Goal: Use online tool/utility: Utilize a website feature to perform a specific function

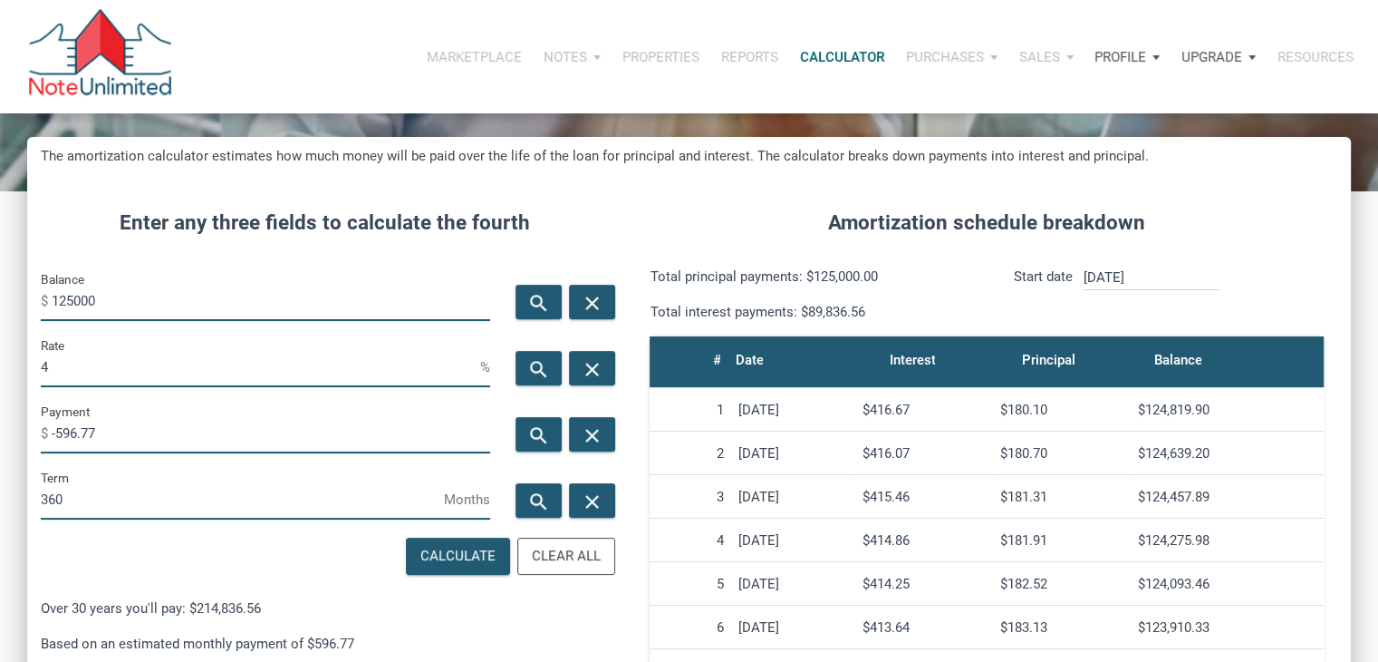
scroll to position [898, 1323]
click at [114, 311] on input "125000" at bounding box center [271, 300] width 439 height 41
click at [191, 287] on input "Balance" at bounding box center [271, 300] width 439 height 41
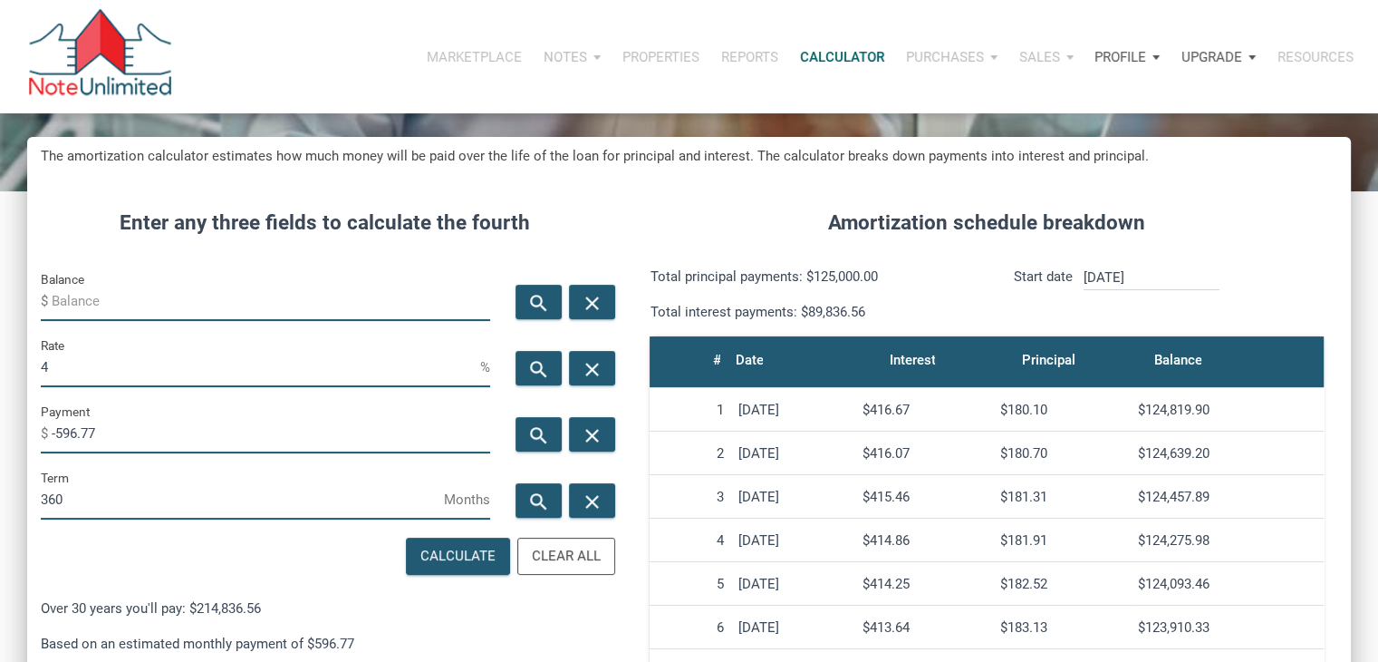
click at [149, 301] on input "Balance" at bounding box center [271, 300] width 439 height 41
type input "115900"
click at [528, 428] on icon "search" at bounding box center [539, 435] width 22 height 23
type input "-553.32"
click at [236, 364] on input "4" at bounding box center [261, 366] width 440 height 41
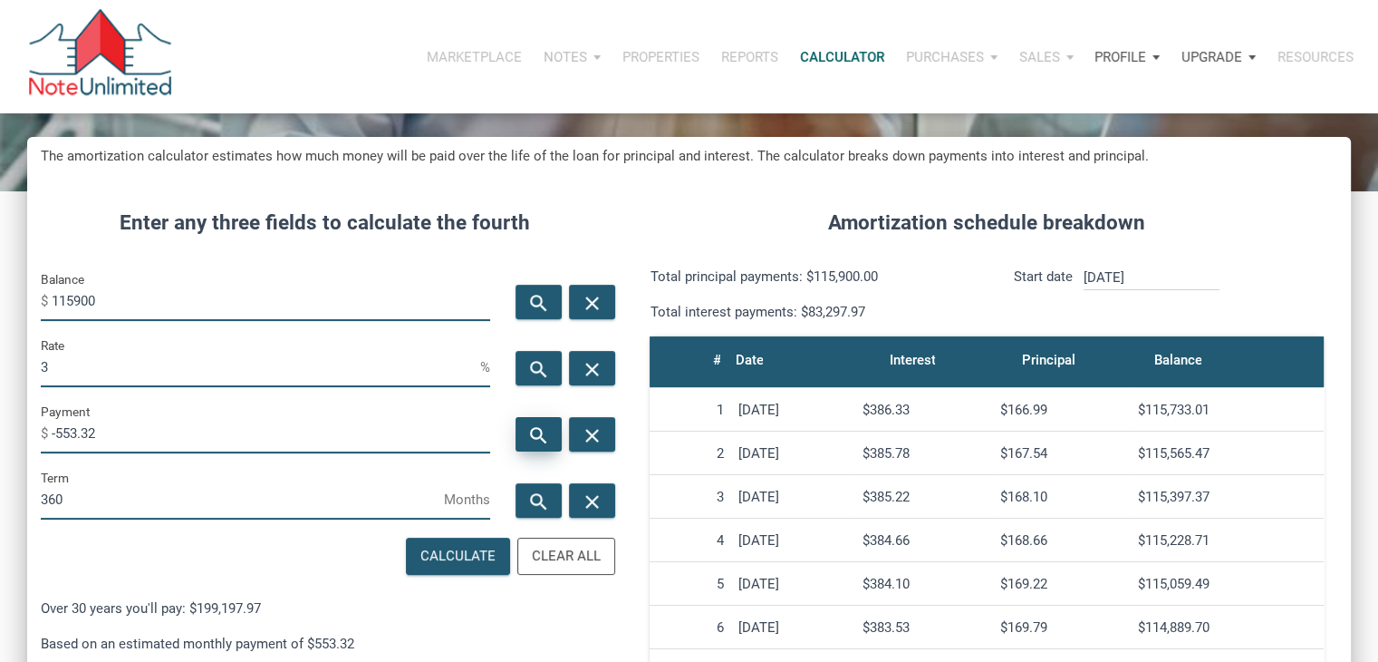
type input "3"
click at [530, 433] on icon "search" at bounding box center [539, 435] width 22 height 23
type input "-488.64"
click at [130, 378] on input "3" at bounding box center [261, 366] width 440 height 41
type input "3.2"
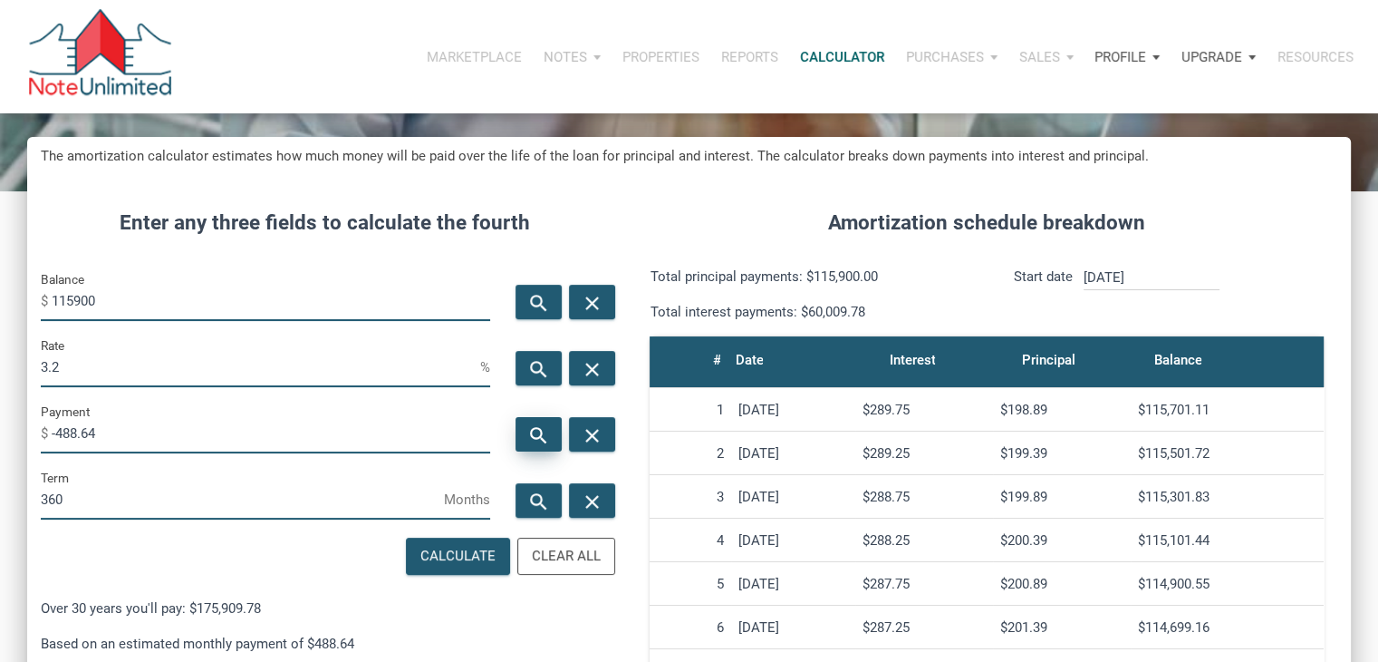
click at [562, 430] on div "search" at bounding box center [539, 434] width 46 height 34
type input "-501.23"
click at [188, 366] on input "3.2" at bounding box center [261, 366] width 440 height 41
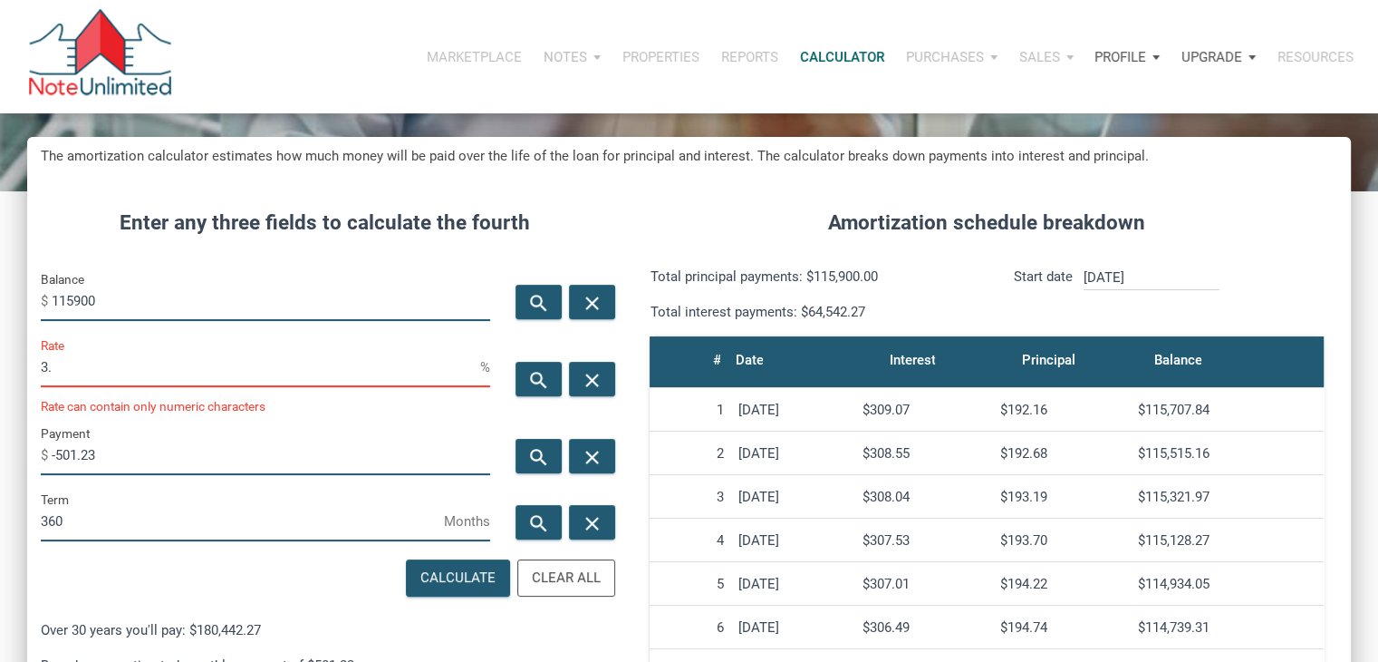
type input "3"
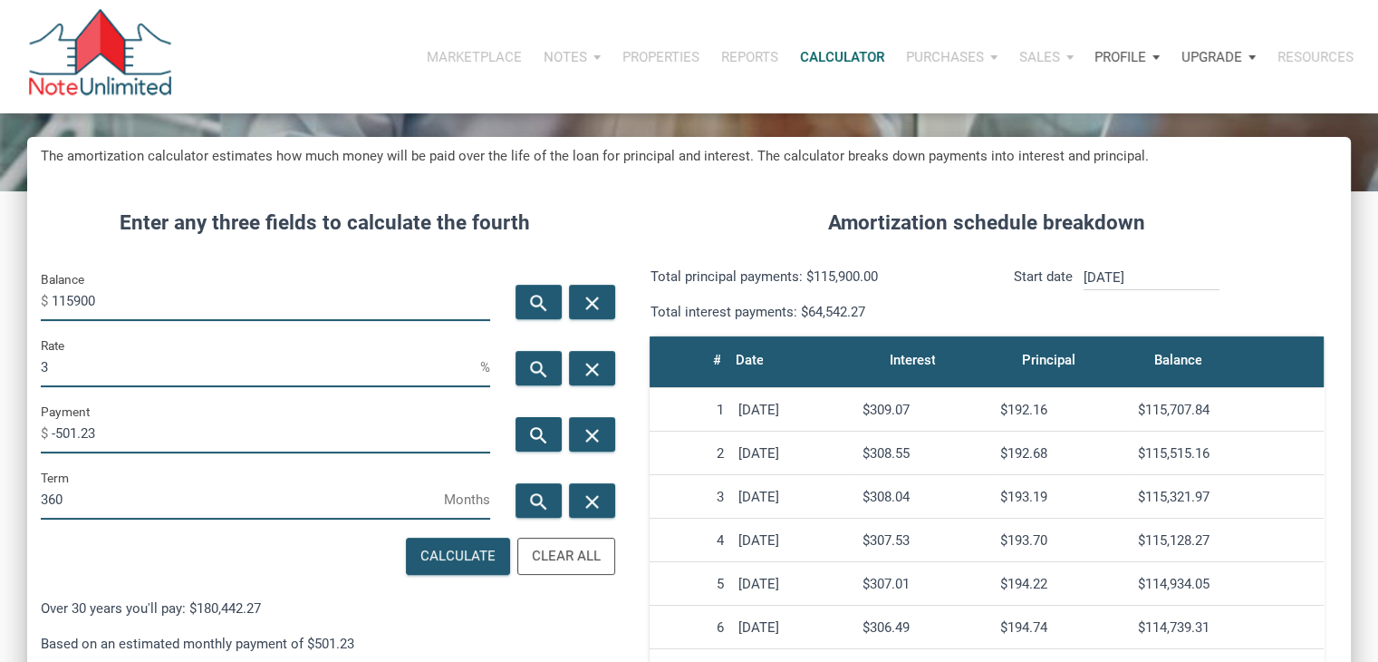
scroll to position [905308, 904883]
click at [74, 308] on input "115900" at bounding box center [271, 300] width 439 height 41
type input "140900"
click at [217, 360] on input "Rate" at bounding box center [261, 366] width 440 height 41
type input "3"
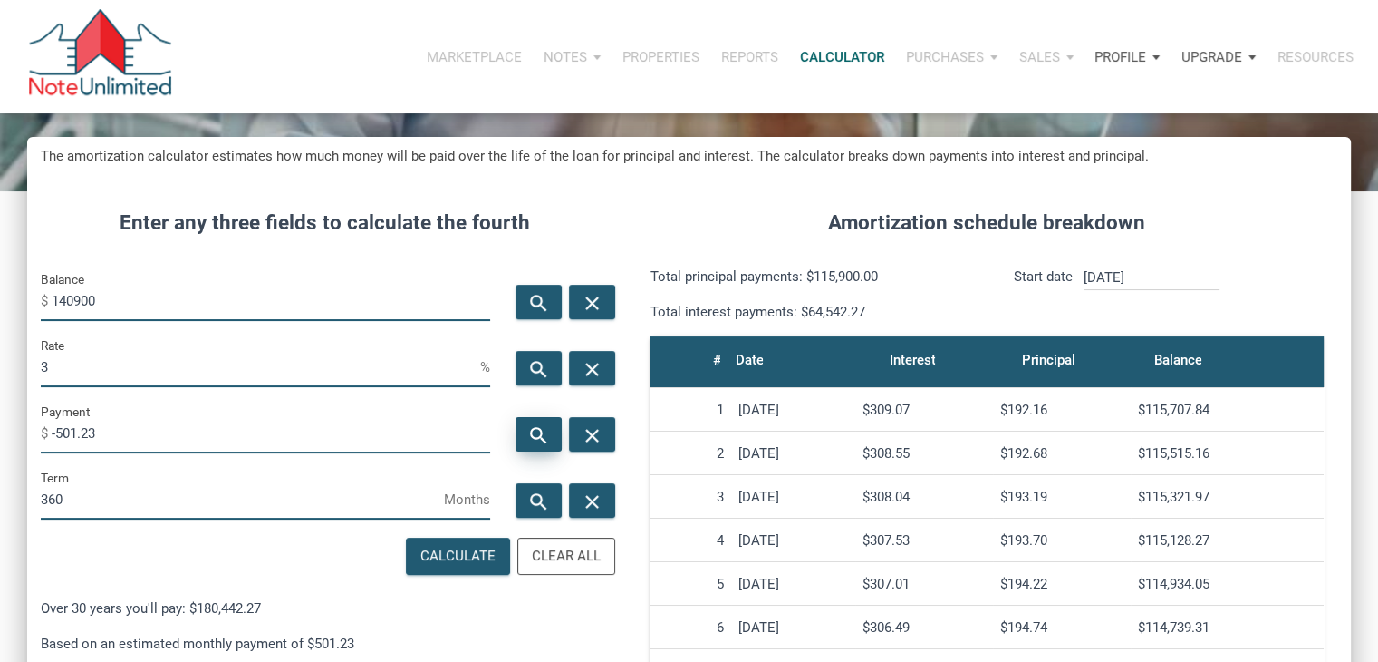
click at [532, 427] on icon "search" at bounding box center [539, 435] width 22 height 23
type input "-594.04"
click at [76, 360] on input "3" at bounding box center [261, 366] width 440 height 41
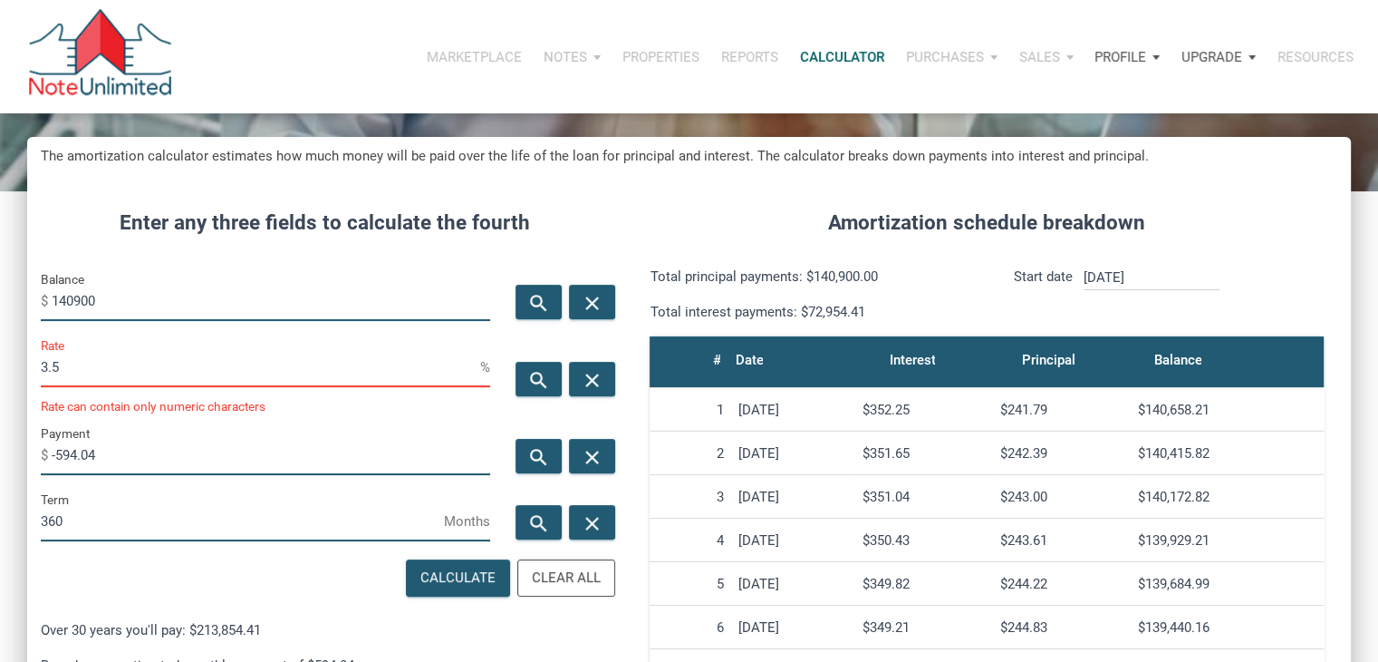
scroll to position [905308, 904883]
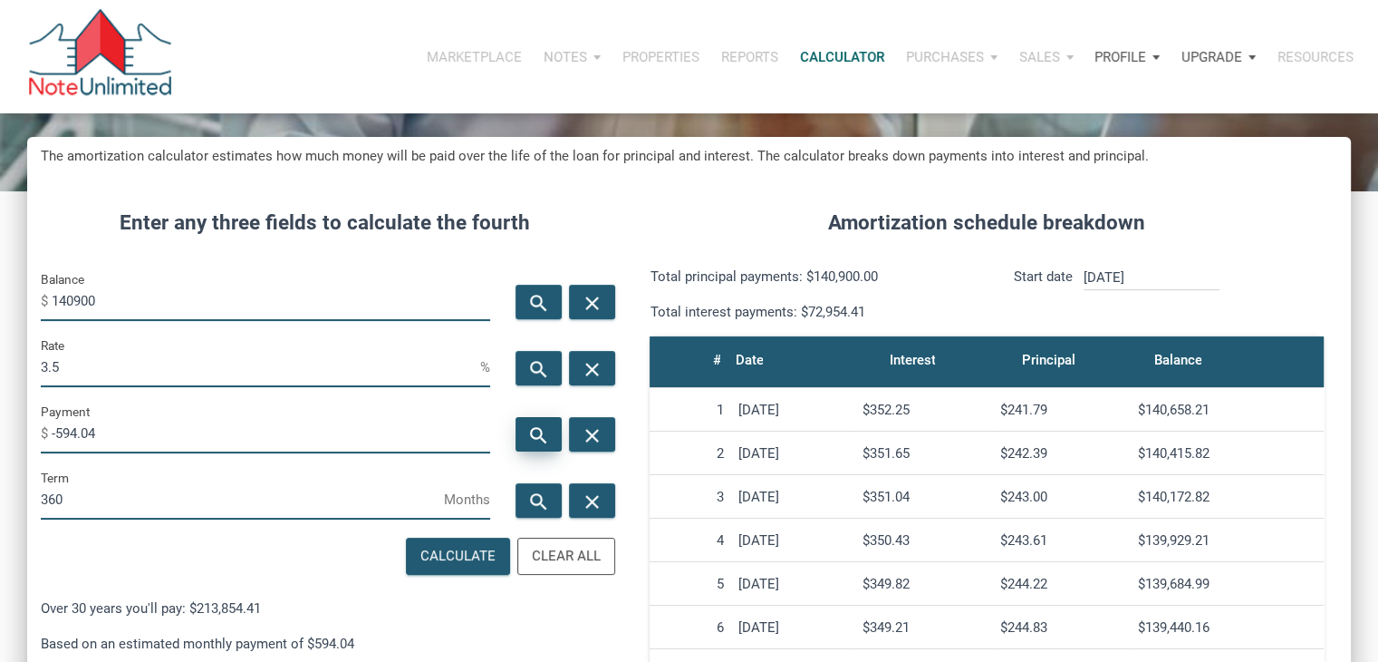
type input "3.5"
click at [547, 445] on icon "search" at bounding box center [539, 435] width 22 height 23
type input "-632.7"
click at [156, 363] on input "3.5" at bounding box center [261, 366] width 440 height 41
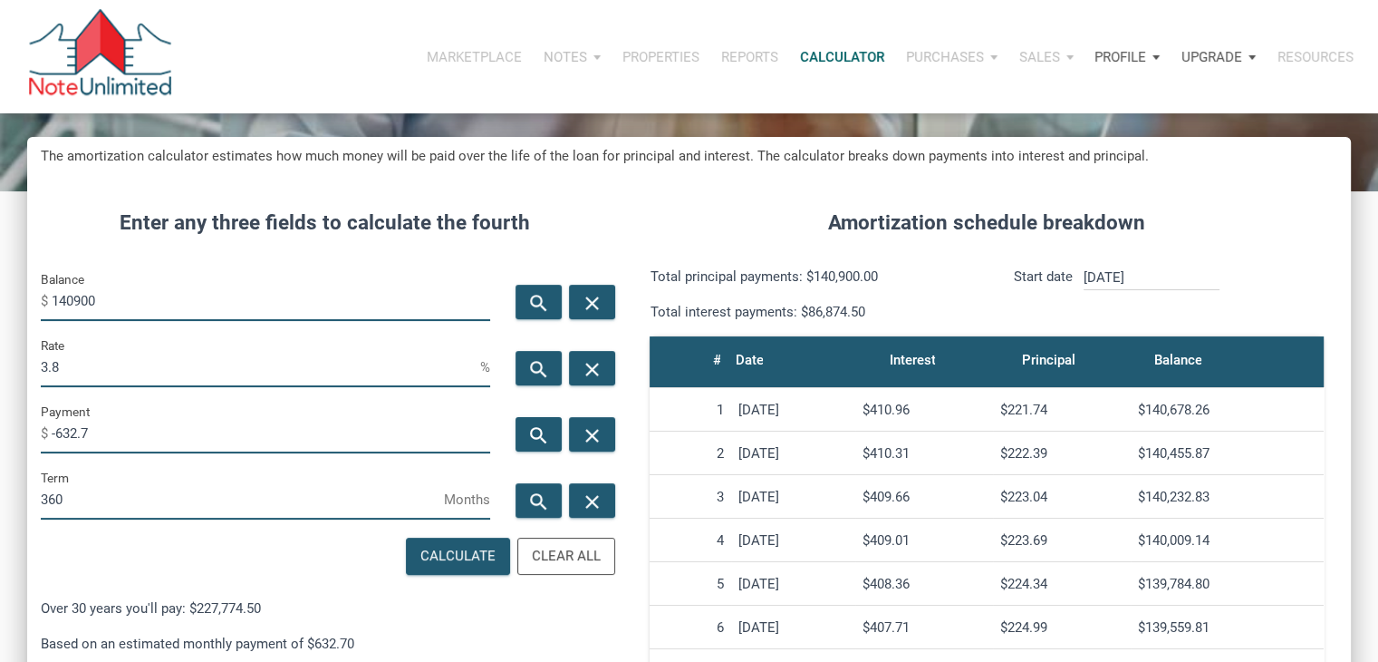
scroll to position [905308, 904883]
type input "3.8"
click at [546, 440] on icon "search" at bounding box center [539, 435] width 22 height 23
type input "-656.53"
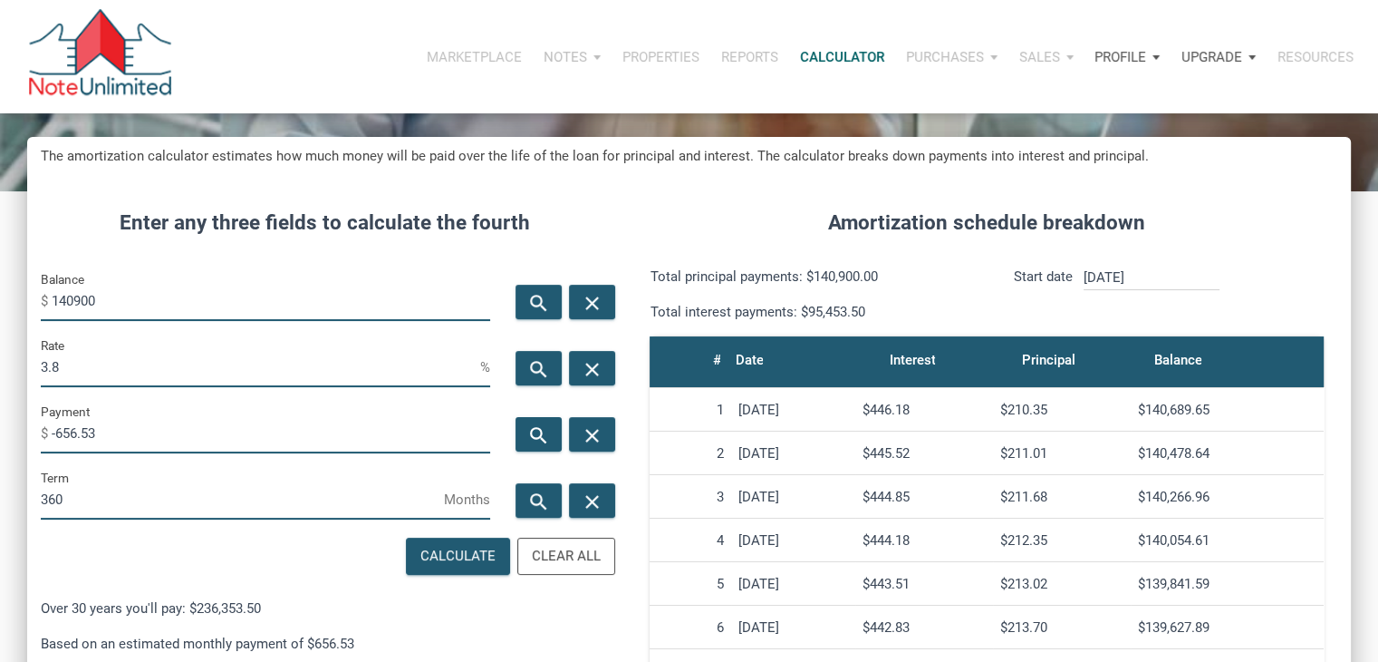
click at [170, 292] on input "140900" at bounding box center [271, 300] width 439 height 41
type input "110900"
click at [542, 432] on icon "search" at bounding box center [539, 435] width 22 height 23
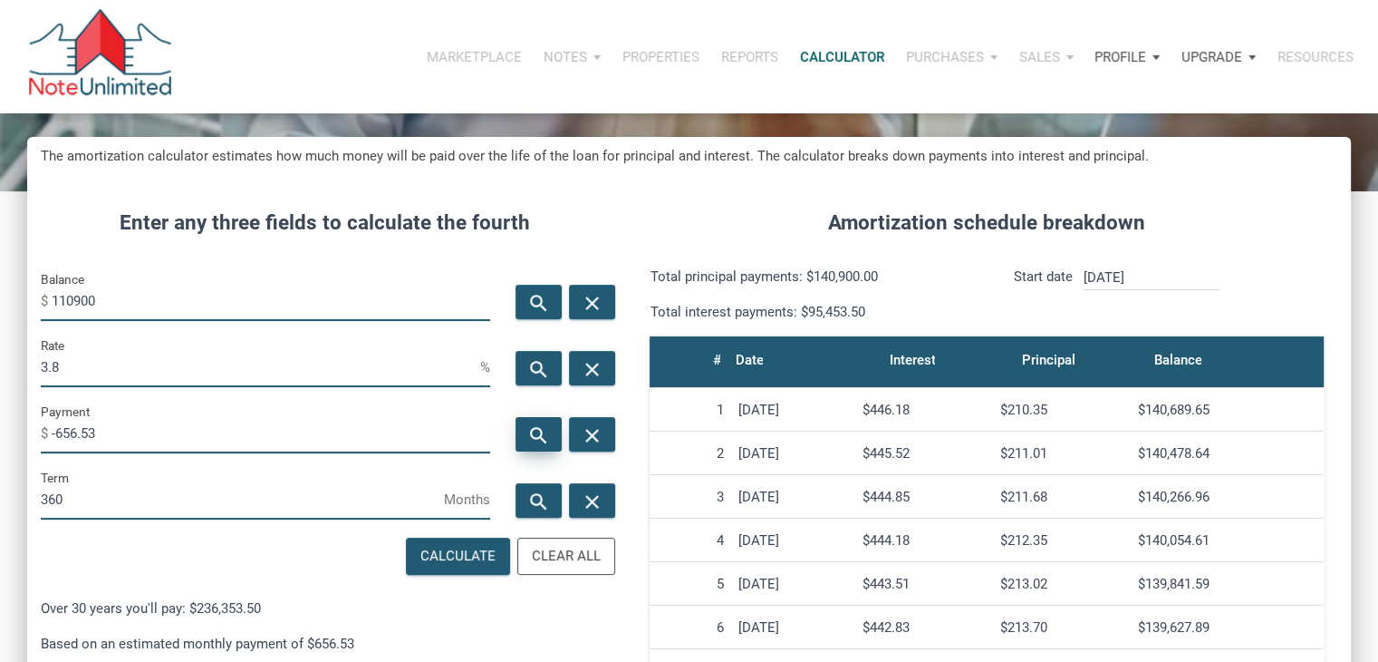
type input "-516.75"
click at [165, 359] on input "3.8" at bounding box center [261, 366] width 440 height 41
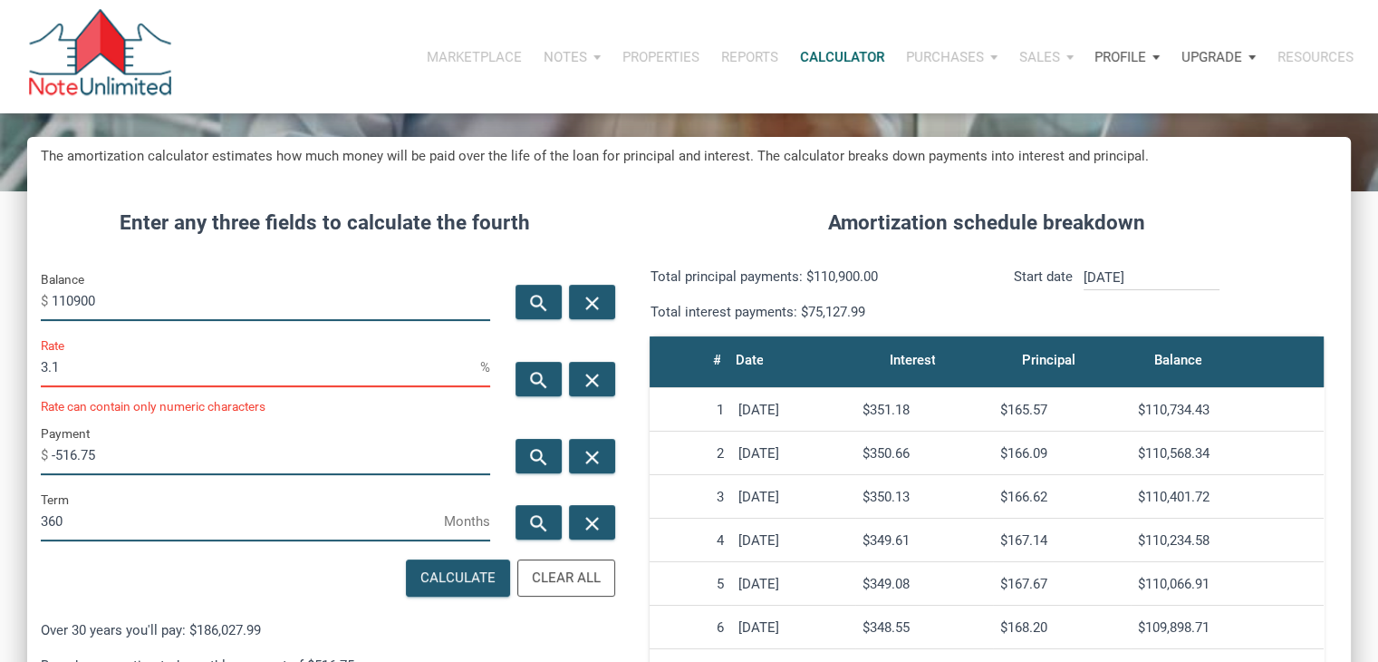
scroll to position [905308, 904883]
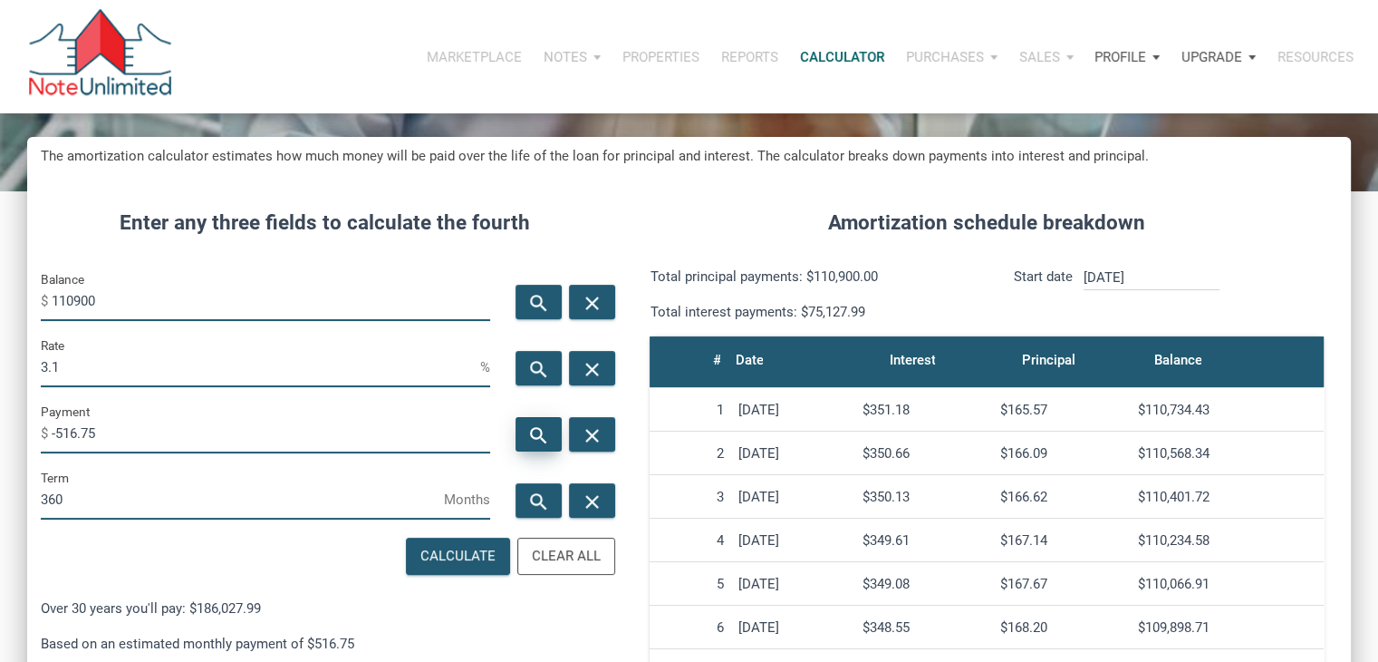
type input "3.1"
click at [528, 429] on icon "search" at bounding box center [539, 435] width 22 height 23
type input "-473.56"
click at [261, 368] on input "3.1" at bounding box center [261, 366] width 440 height 41
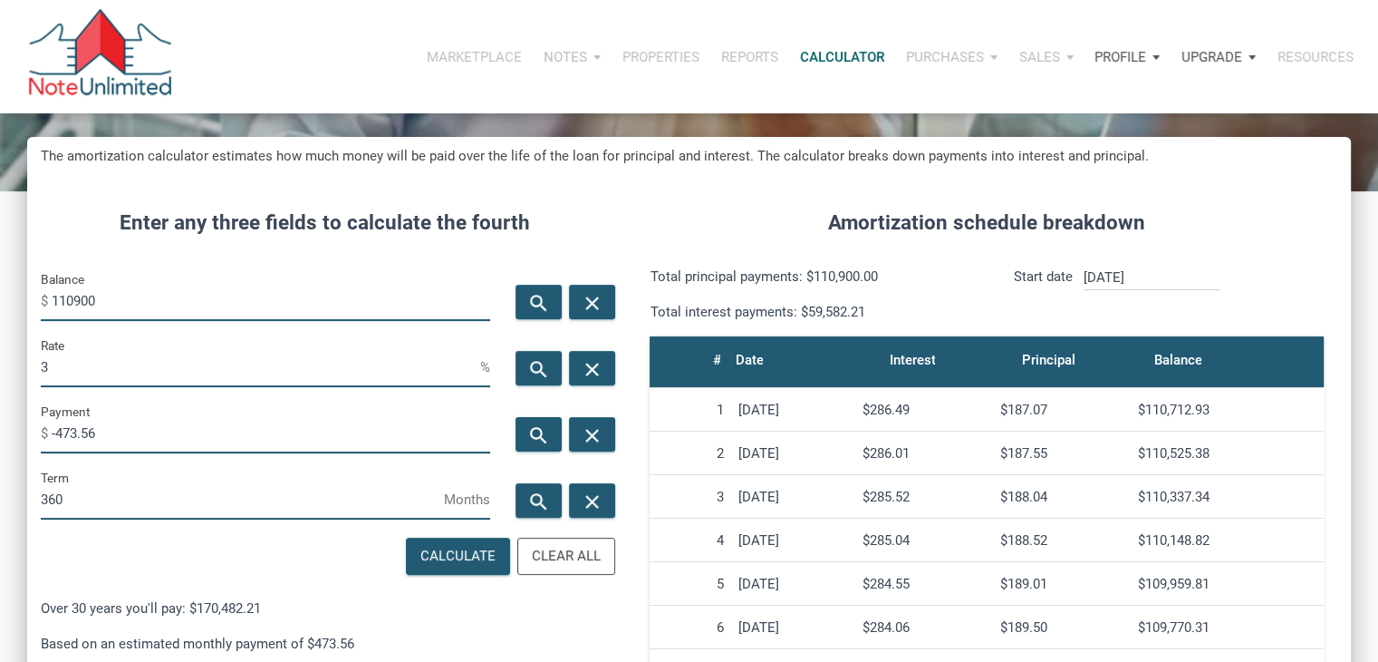
scroll to position [905308, 904883]
type input "3"
click at [553, 440] on div "search" at bounding box center [539, 434] width 46 height 34
type input "-467.56"
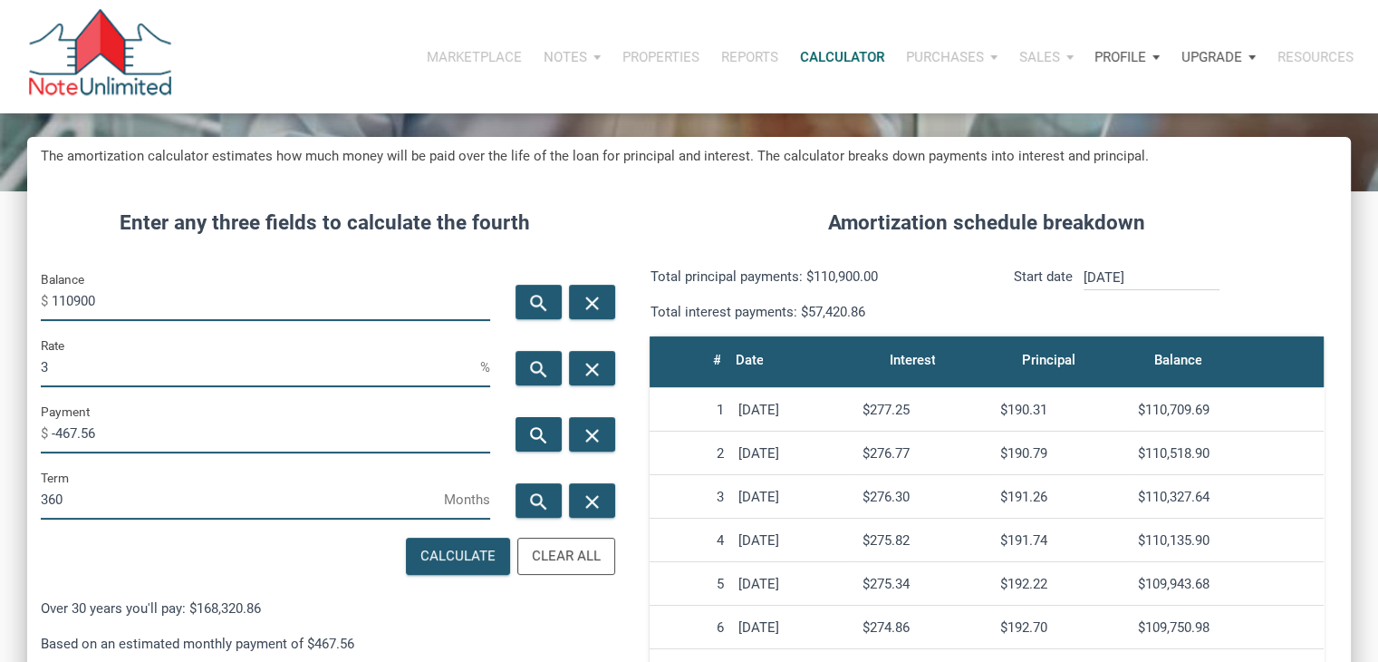
click at [98, 302] on input "110900" at bounding box center [271, 300] width 439 height 41
type input "285900"
click at [140, 378] on input "3" at bounding box center [261, 366] width 440 height 41
click at [552, 429] on div "search" at bounding box center [539, 434] width 46 height 34
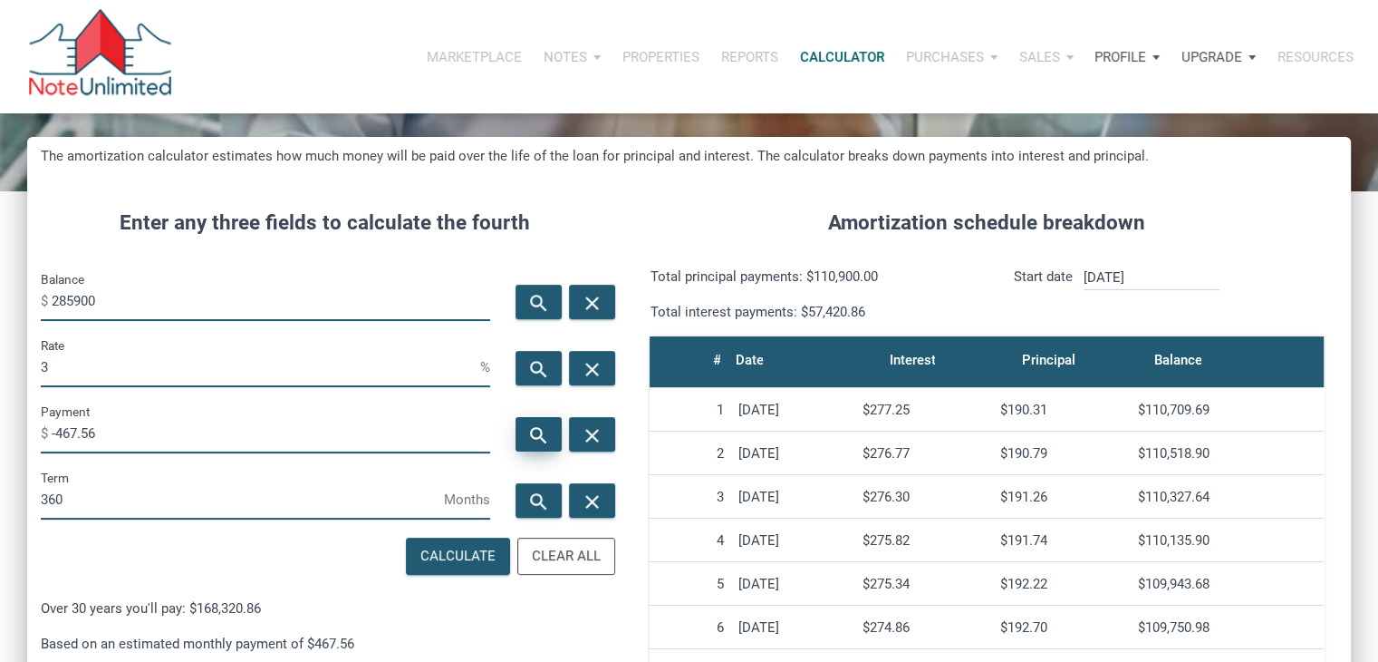
type input "-1205.37"
click at [62, 295] on input "285900" at bounding box center [271, 300] width 439 height 41
type input "185900"
click at [536, 432] on icon "search" at bounding box center [539, 435] width 22 height 23
type input "-783.76"
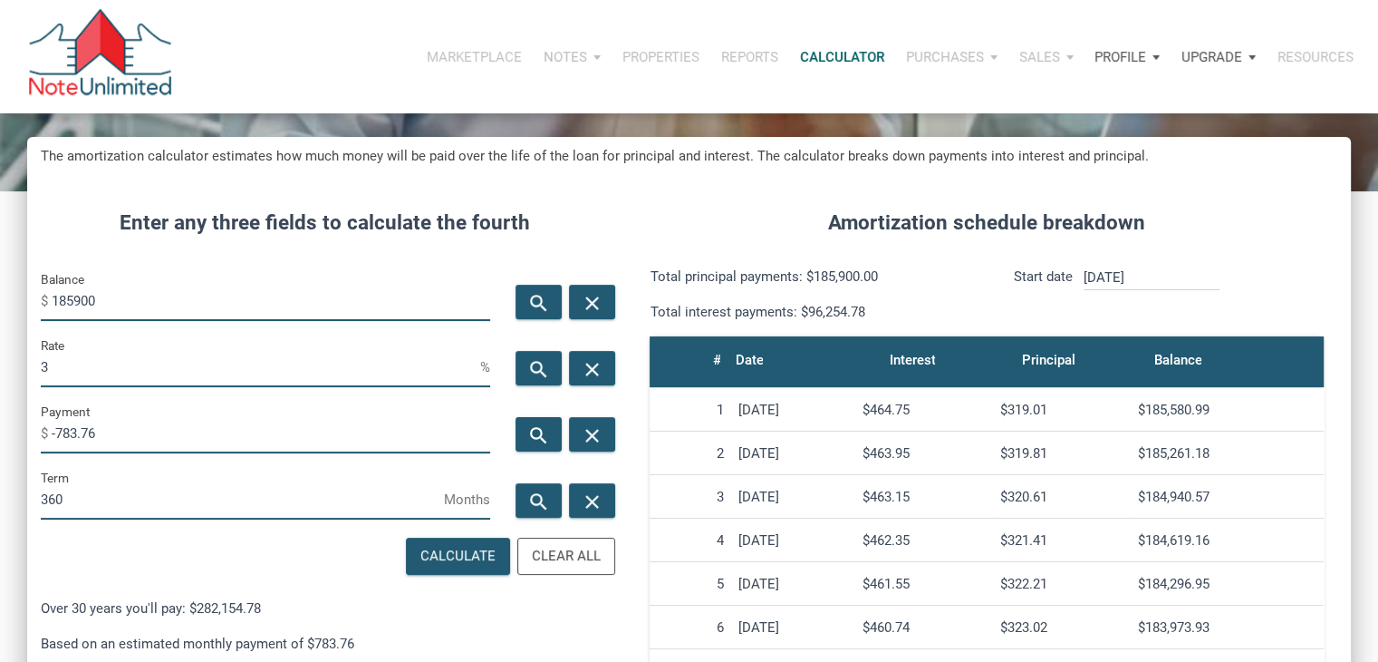
click at [66, 296] on input "185900" at bounding box center [271, 300] width 439 height 41
type input "175900"
click at [551, 436] on div "search" at bounding box center [539, 434] width 46 height 34
type input "-741.6"
click at [150, 357] on input "3" at bounding box center [261, 366] width 440 height 41
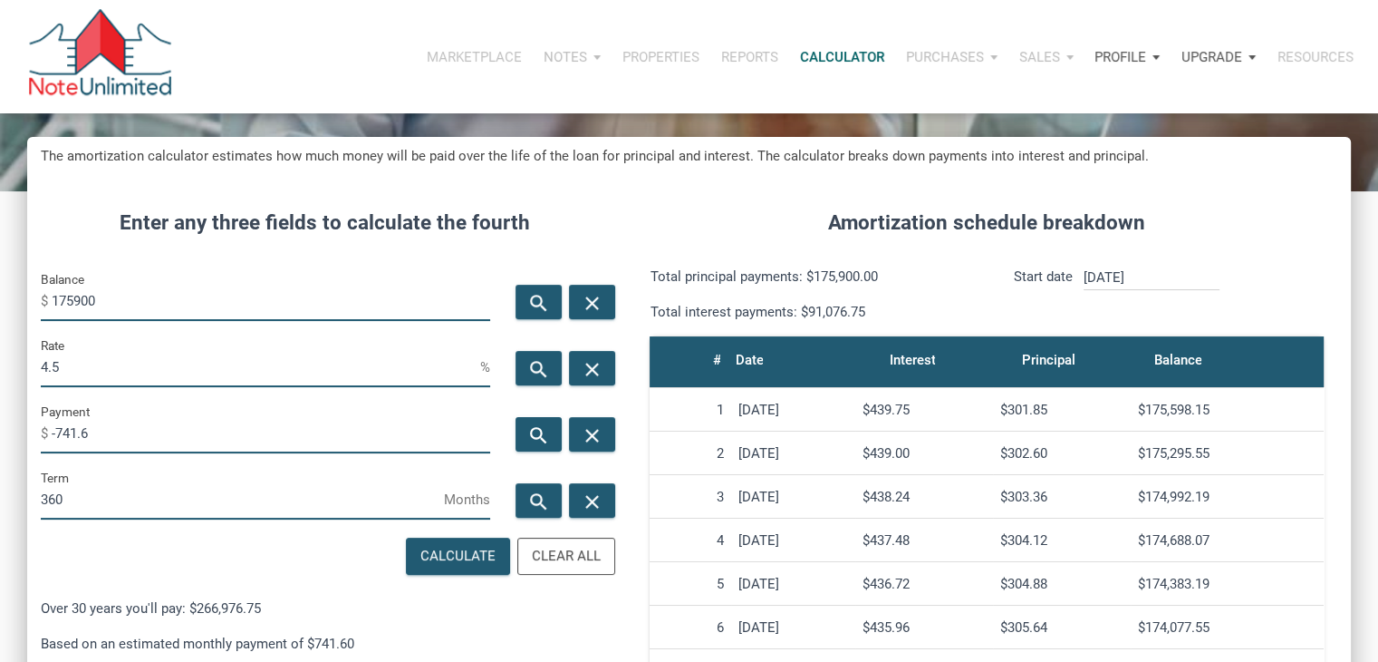
scroll to position [905308, 904883]
type input "4.5"
click at [540, 435] on icon "search" at bounding box center [539, 435] width 22 height 23
type input "-891.26"
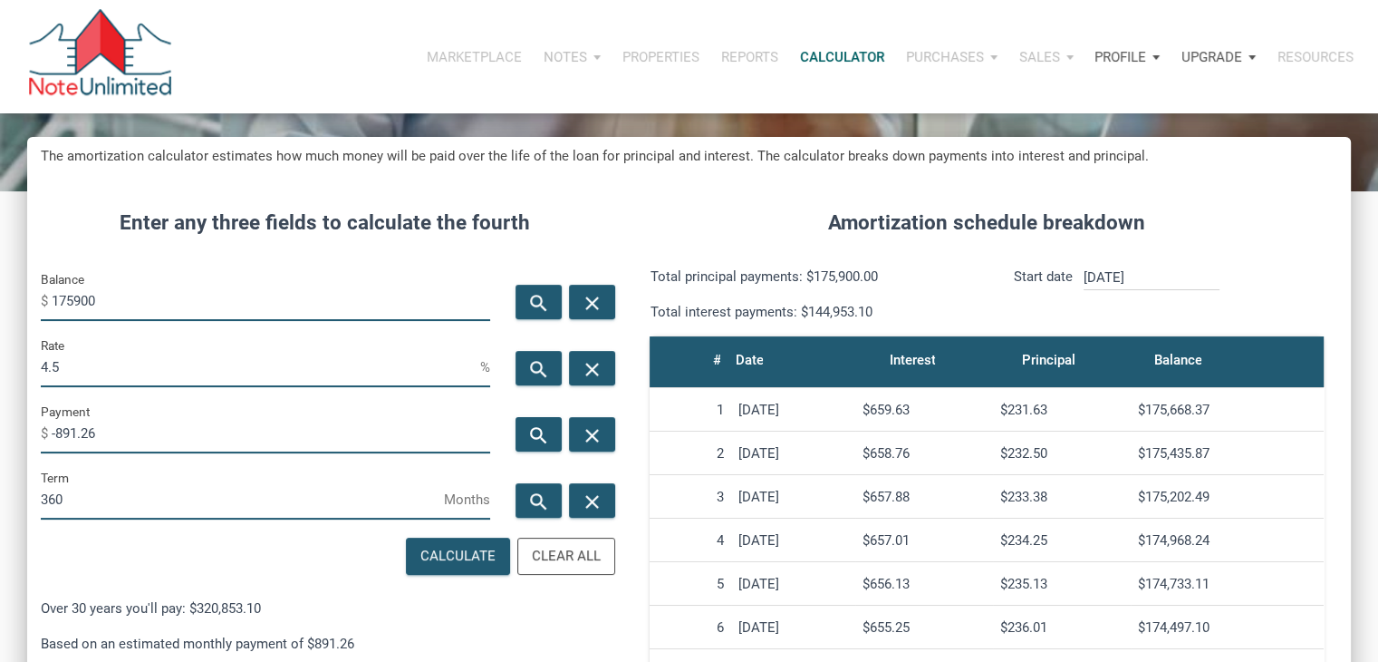
click at [92, 309] on input "175900" at bounding box center [271, 300] width 439 height 41
type input "202400"
click at [544, 443] on icon "search" at bounding box center [539, 435] width 22 height 23
type input "-1025.53"
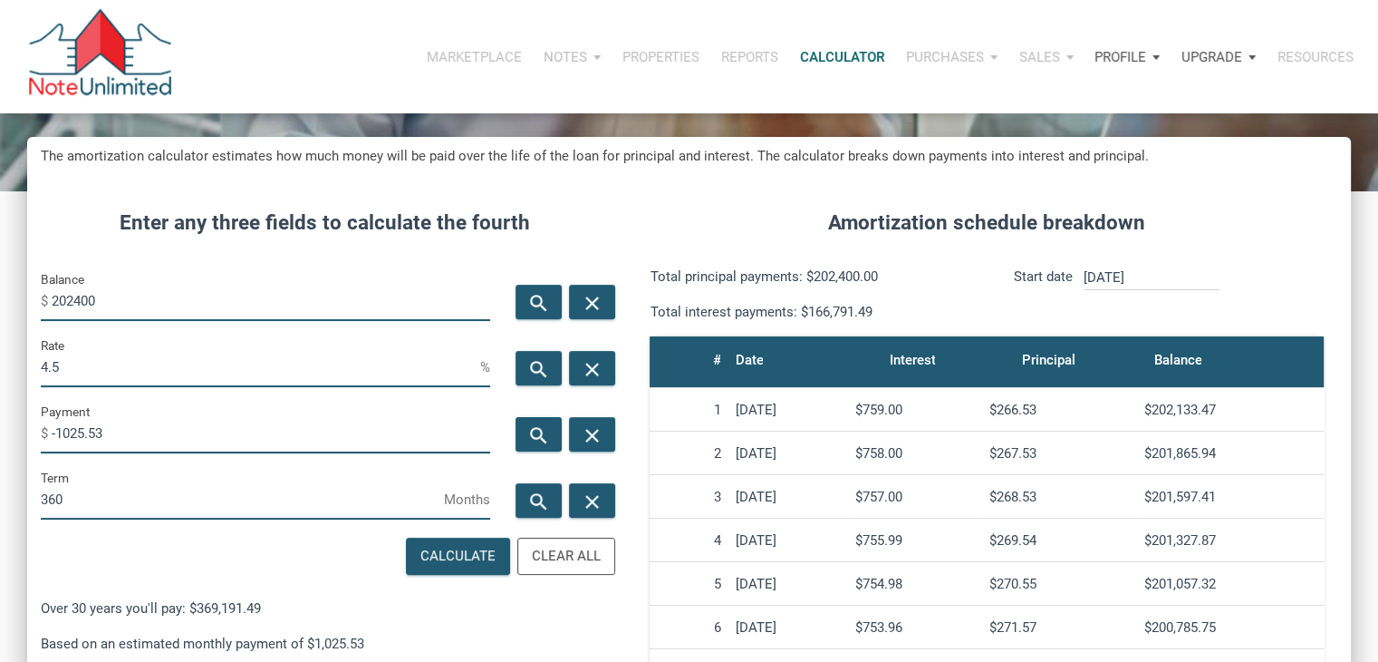
click at [272, 371] on input "4.5" at bounding box center [261, 366] width 440 height 41
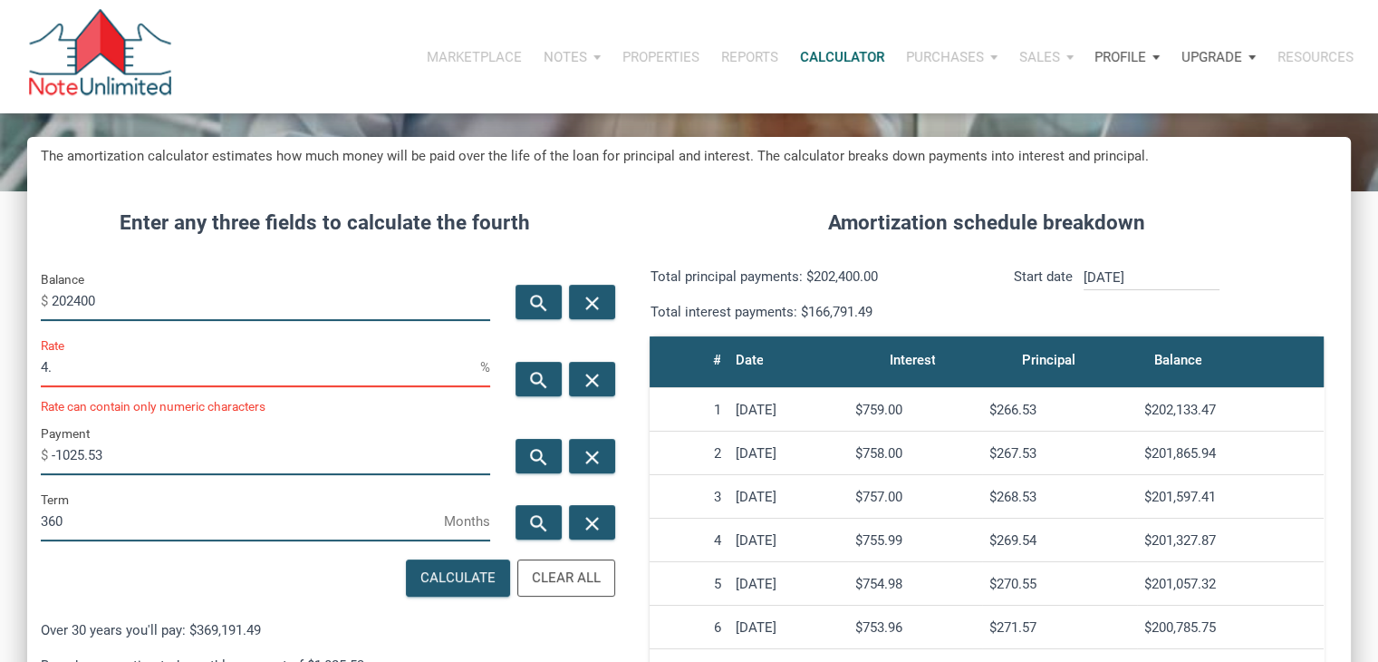
type input "4"
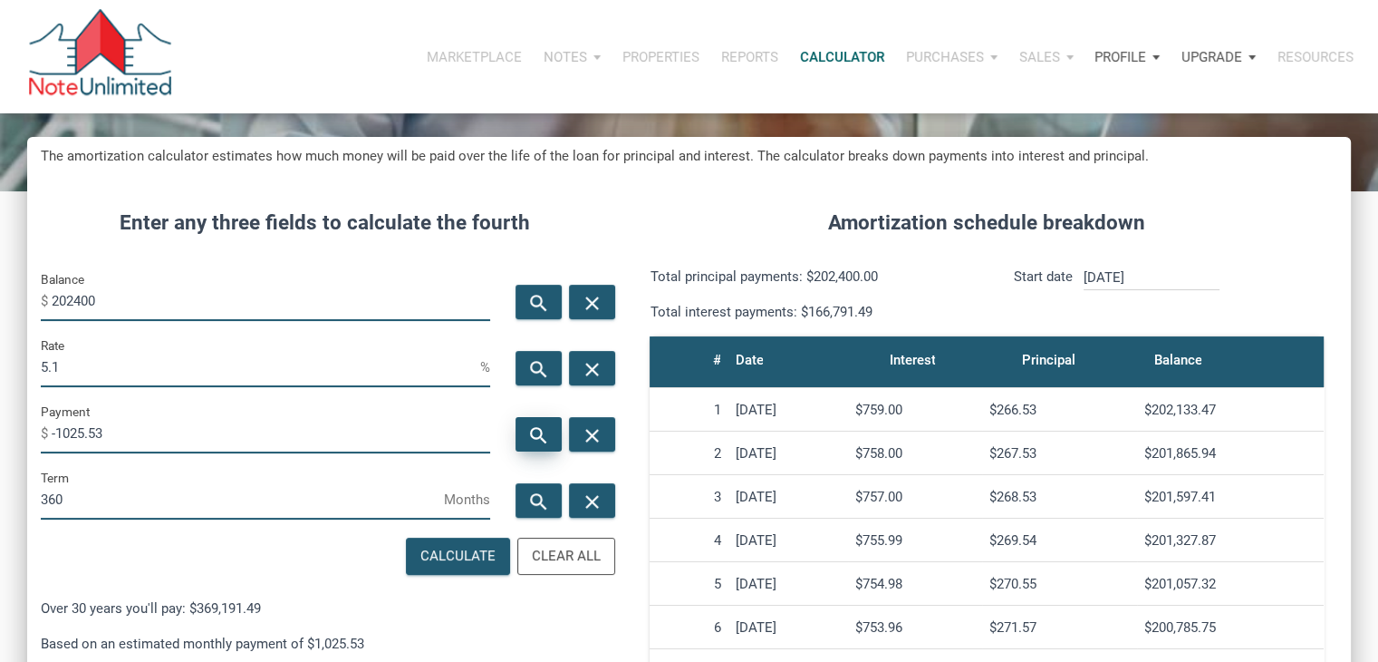
type input "5.1"
click at [547, 423] on div "search" at bounding box center [539, 434] width 46 height 34
type input "-1098.93"
